Goal: Information Seeking & Learning: Check status

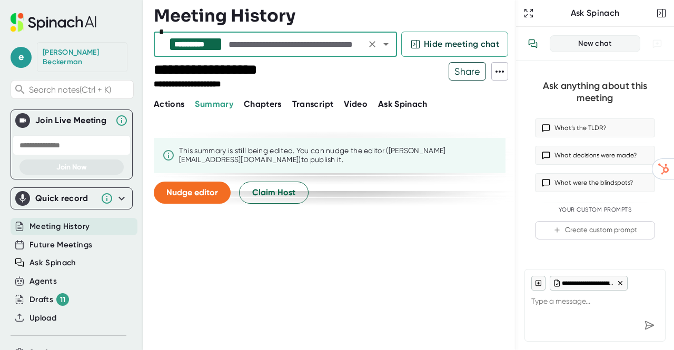
click at [245, 40] on input "text" at bounding box center [294, 44] width 136 height 15
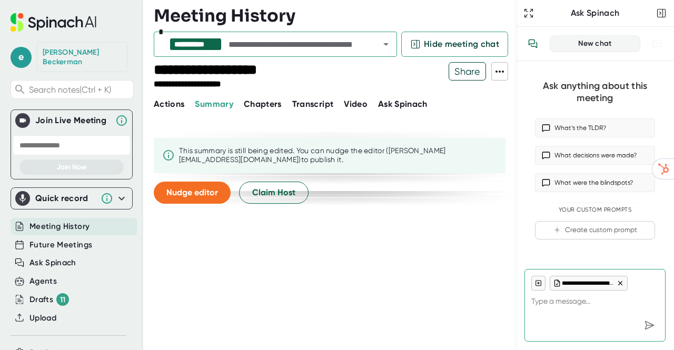
click at [278, 46] on input "text" at bounding box center [294, 44] width 136 height 15
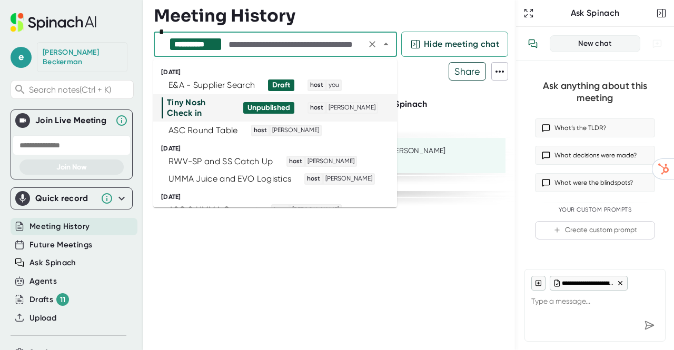
drag, startPoint x: 242, startPoint y: 79, endPoint x: 297, endPoint y: 102, distance: 59.7
click at [344, 85] on div "E&A - Supplier Search Draft host you" at bounding box center [271, 85] width 218 height 12
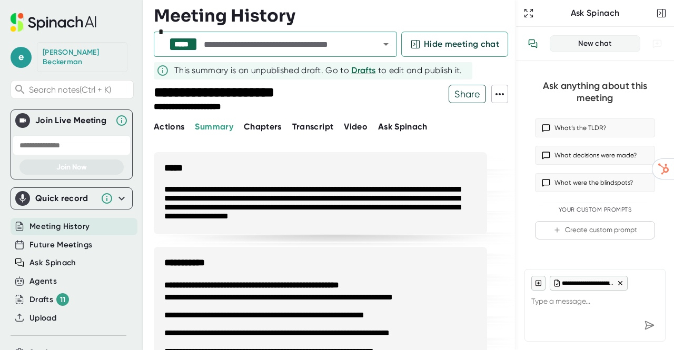
click at [221, 131] on span "Summary" at bounding box center [214, 127] width 38 height 10
click at [68, 236] on div "Future Meetings" at bounding box center [74, 244] width 127 height 17
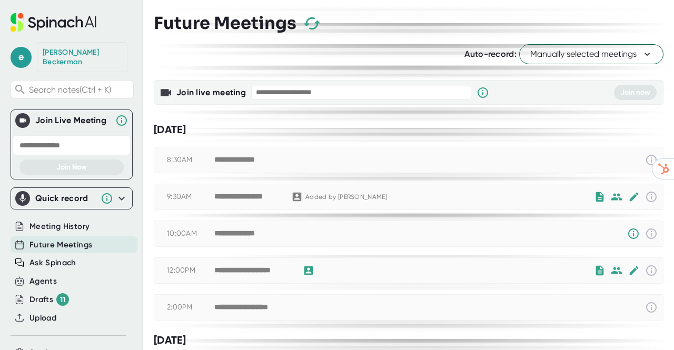
click at [436, 242] on div "**********" at bounding box center [408, 233] width 508 height 25
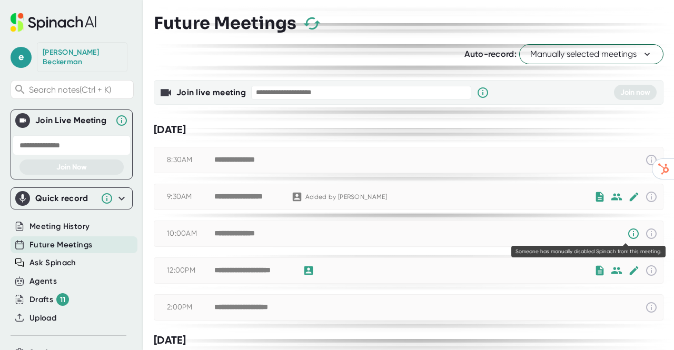
click at [627, 234] on icon at bounding box center [633, 233] width 13 height 13
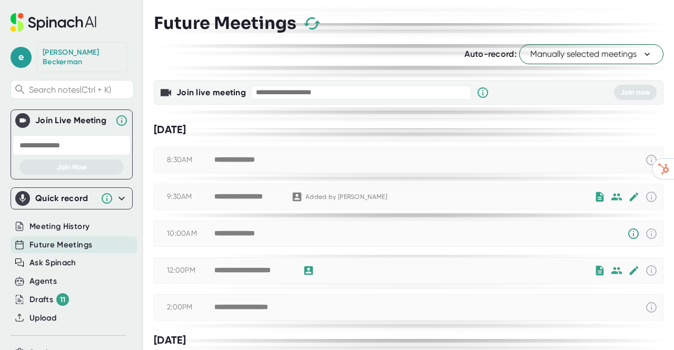
scroll to position [61, 0]
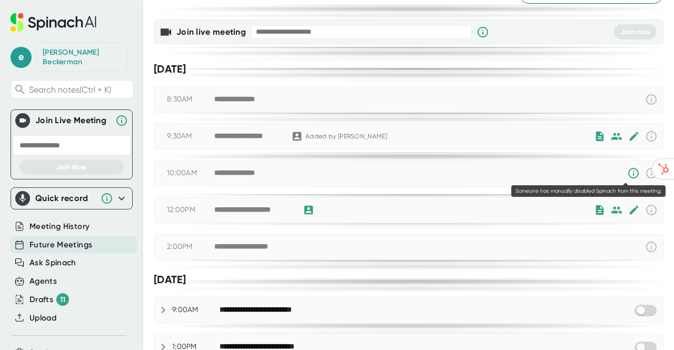
click at [627, 170] on icon at bounding box center [633, 173] width 13 height 13
drag, startPoint x: 627, startPoint y: 170, endPoint x: 648, endPoint y: 165, distance: 21.2
click at [648, 165] on div "**********" at bounding box center [408, 173] width 508 height 25
click at [645, 172] on icon at bounding box center [651, 173] width 13 height 13
click at [628, 175] on icon at bounding box center [633, 173] width 11 height 11
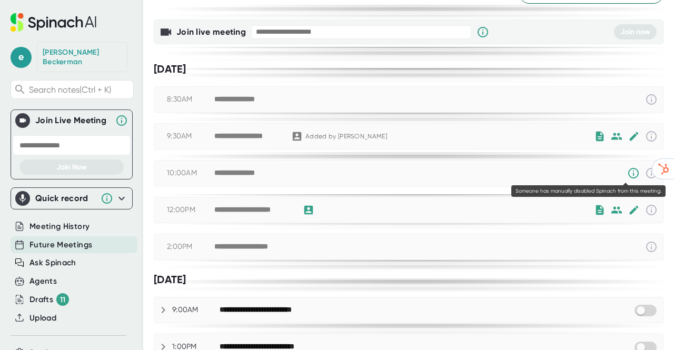
click at [627, 171] on icon at bounding box center [633, 173] width 13 height 13
